Goal: Information Seeking & Learning: Learn about a topic

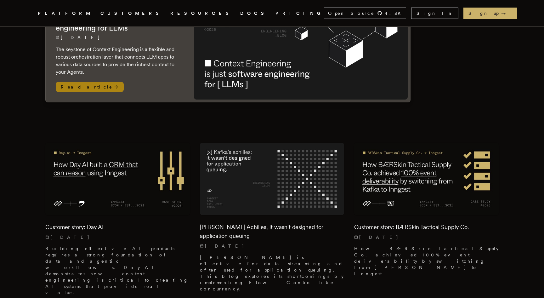
scroll to position [84, 0]
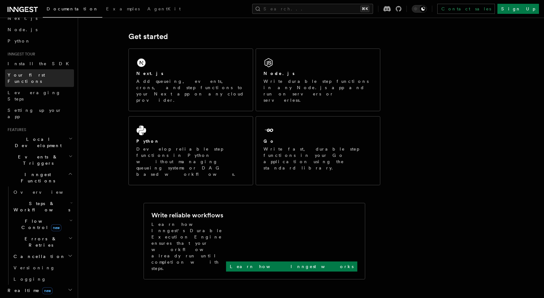
scroll to position [35, 0]
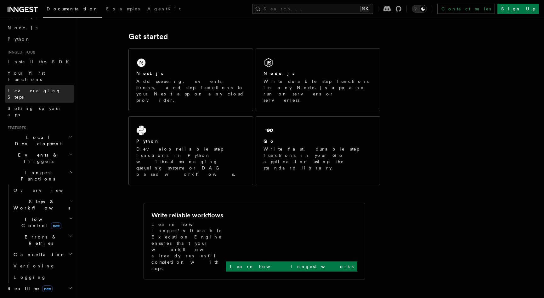
click at [35, 88] on span "Leveraging Steps" at bounding box center [34, 93] width 53 height 11
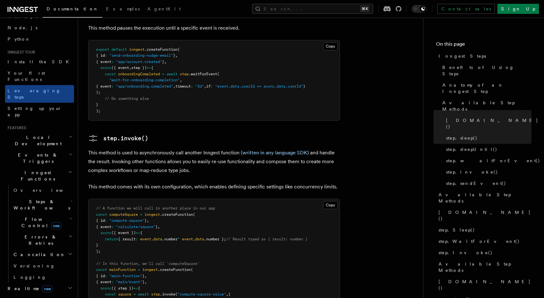
scroll to position [1054, 0]
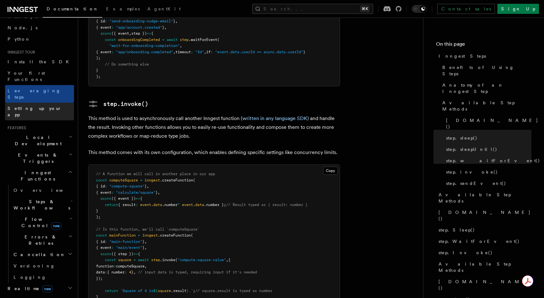
click at [34, 106] on span "Setting up your app" at bounding box center [35, 111] width 54 height 11
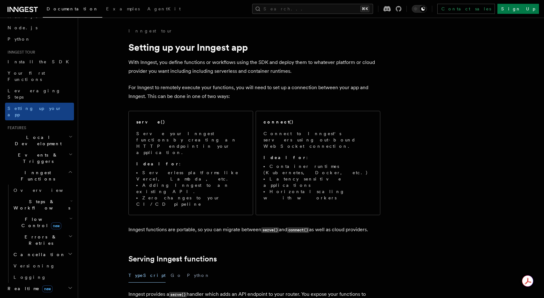
click at [33, 132] on h2 "Local Development" at bounding box center [39, 141] width 69 height 18
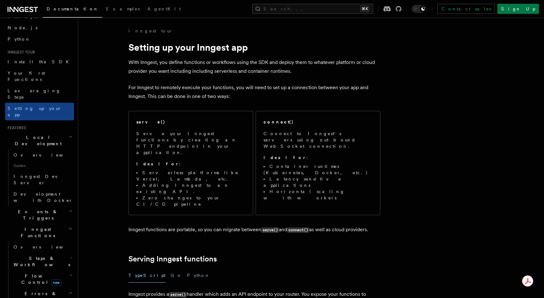
click at [36, 208] on span "Events & Triggers" at bounding box center [37, 214] width 64 height 13
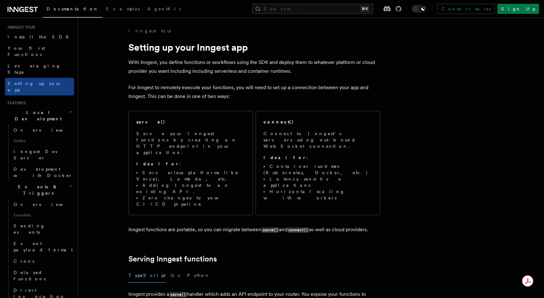
scroll to position [61, 0]
click at [31, 200] on span "Overview" at bounding box center [46, 202] width 65 height 5
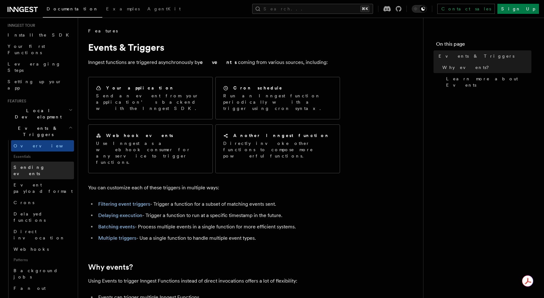
click at [35, 165] on span "Sending events" at bounding box center [29, 170] width 31 height 11
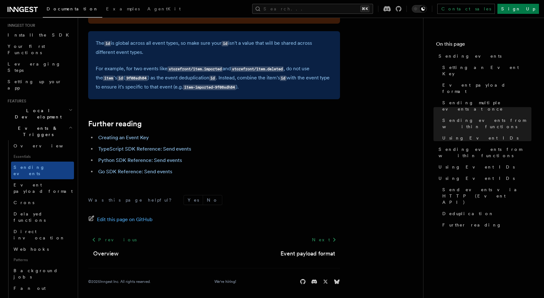
scroll to position [1789, 0]
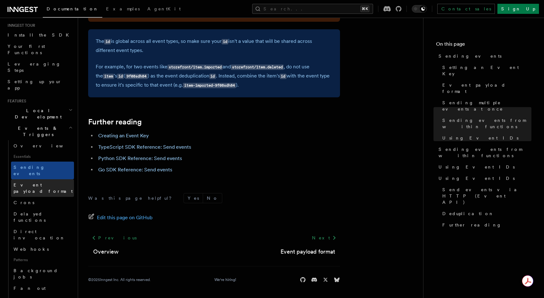
click at [39, 182] on span "Event payload format" at bounding box center [43, 187] width 59 height 11
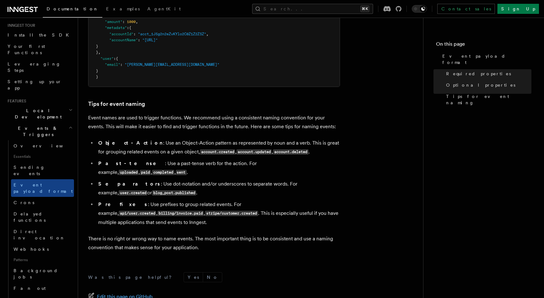
scroll to position [355, 0]
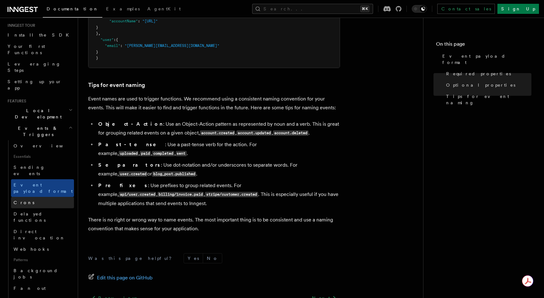
click at [43, 197] on link "Crons" at bounding box center [42, 202] width 63 height 11
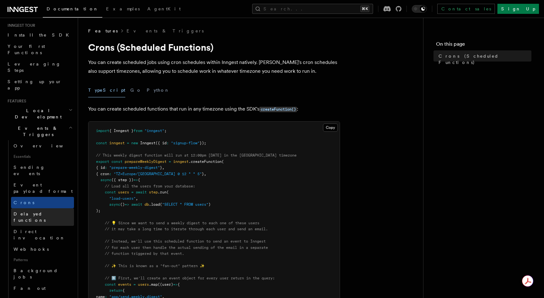
click at [43, 211] on span "Delayed functions" at bounding box center [30, 216] width 32 height 11
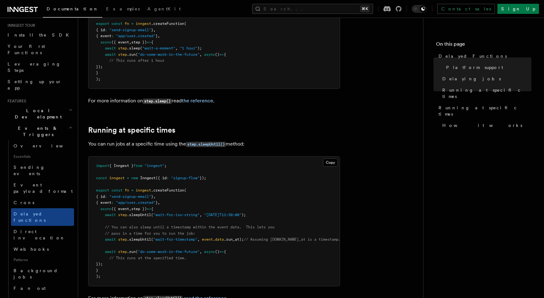
scroll to position [299, 0]
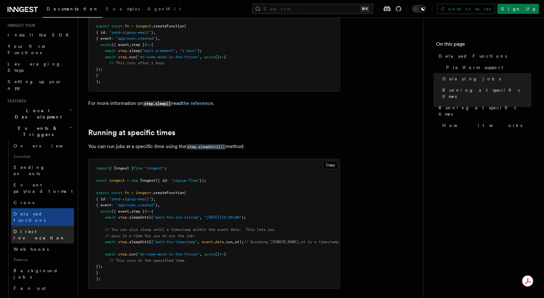
click at [33, 229] on span "Direct invocation" at bounding box center [40, 234] width 52 height 11
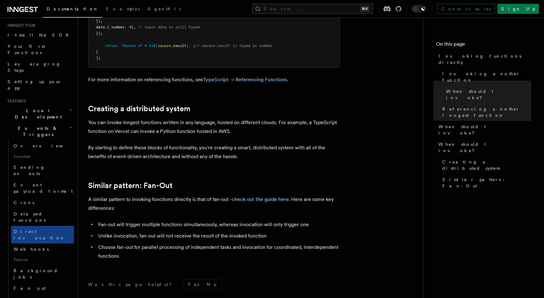
scroll to position [766, 0]
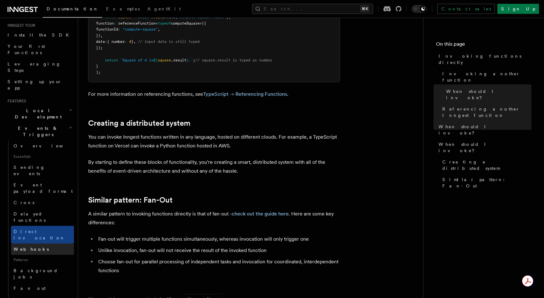
click at [31, 246] on span "Webhooks" at bounding box center [31, 248] width 35 height 5
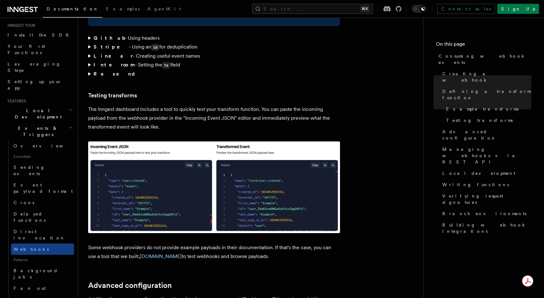
scroll to position [1021, 0]
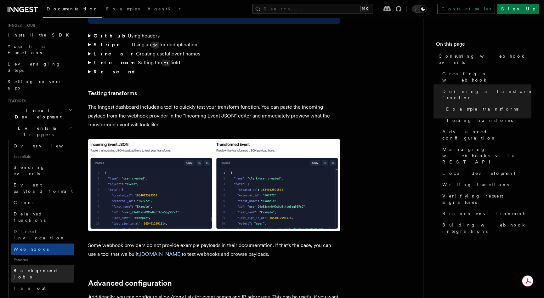
click at [33, 268] on span "Background jobs" at bounding box center [36, 273] width 44 height 11
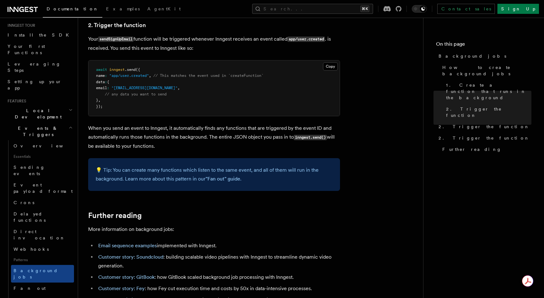
scroll to position [551, 0]
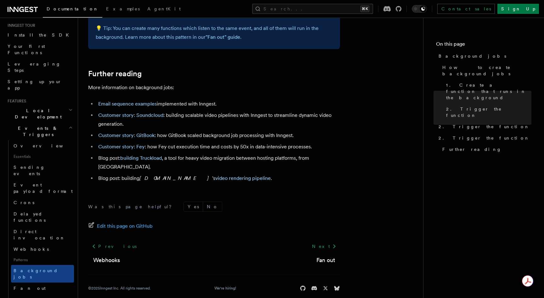
click at [10, 8] on icon at bounding box center [13, 9] width 9 height 5
